Goal: Obtain resource: Download file/media

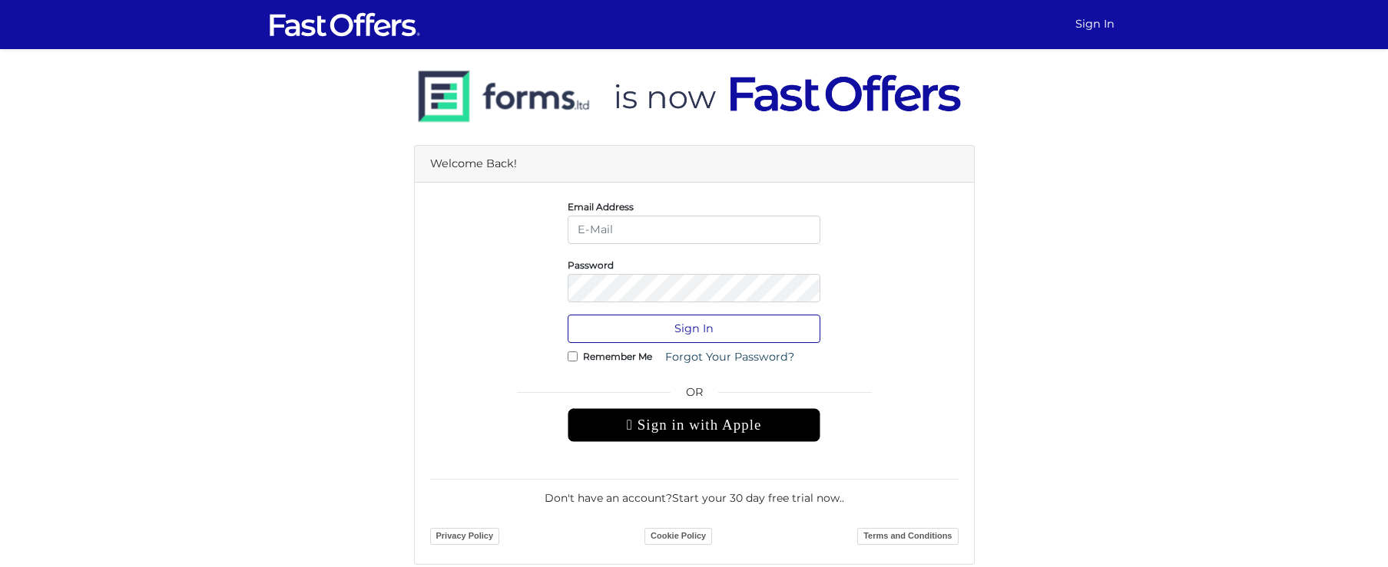
type input "[EMAIL_ADDRESS][DOMAIN_NAME]"
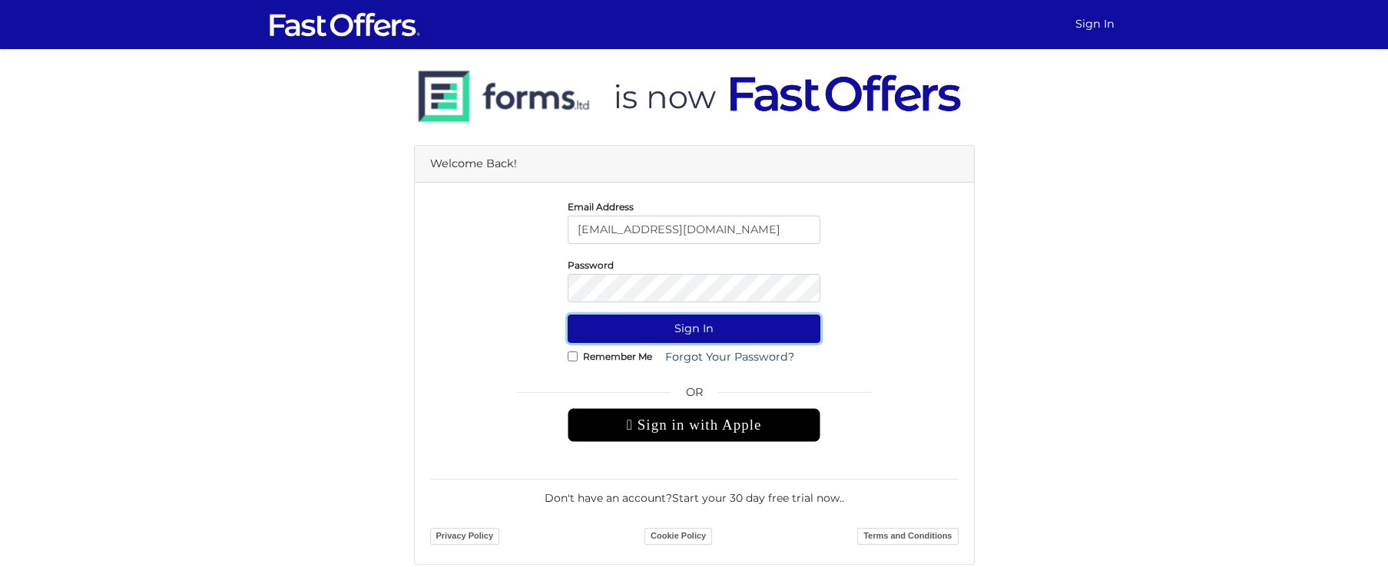
click at [673, 326] on button "Sign In" at bounding box center [693, 329] width 253 height 28
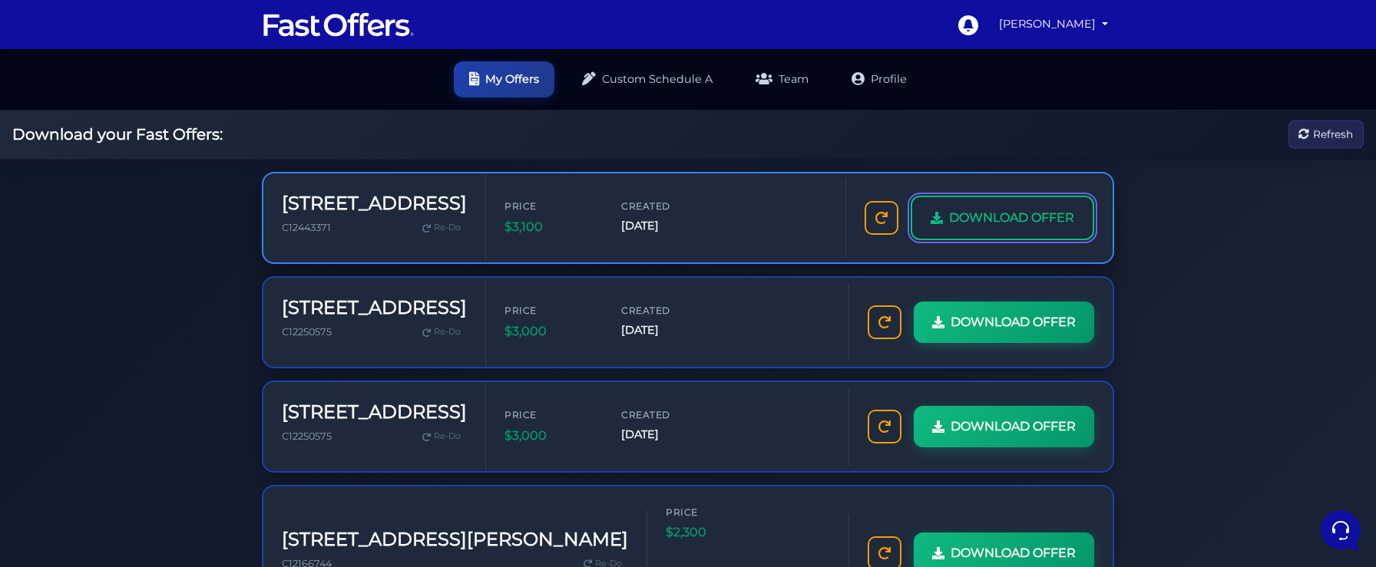
click at [977, 227] on span "DOWNLOAD OFFER" at bounding box center [1011, 218] width 125 height 20
